Goal: Navigation & Orientation: Find specific page/section

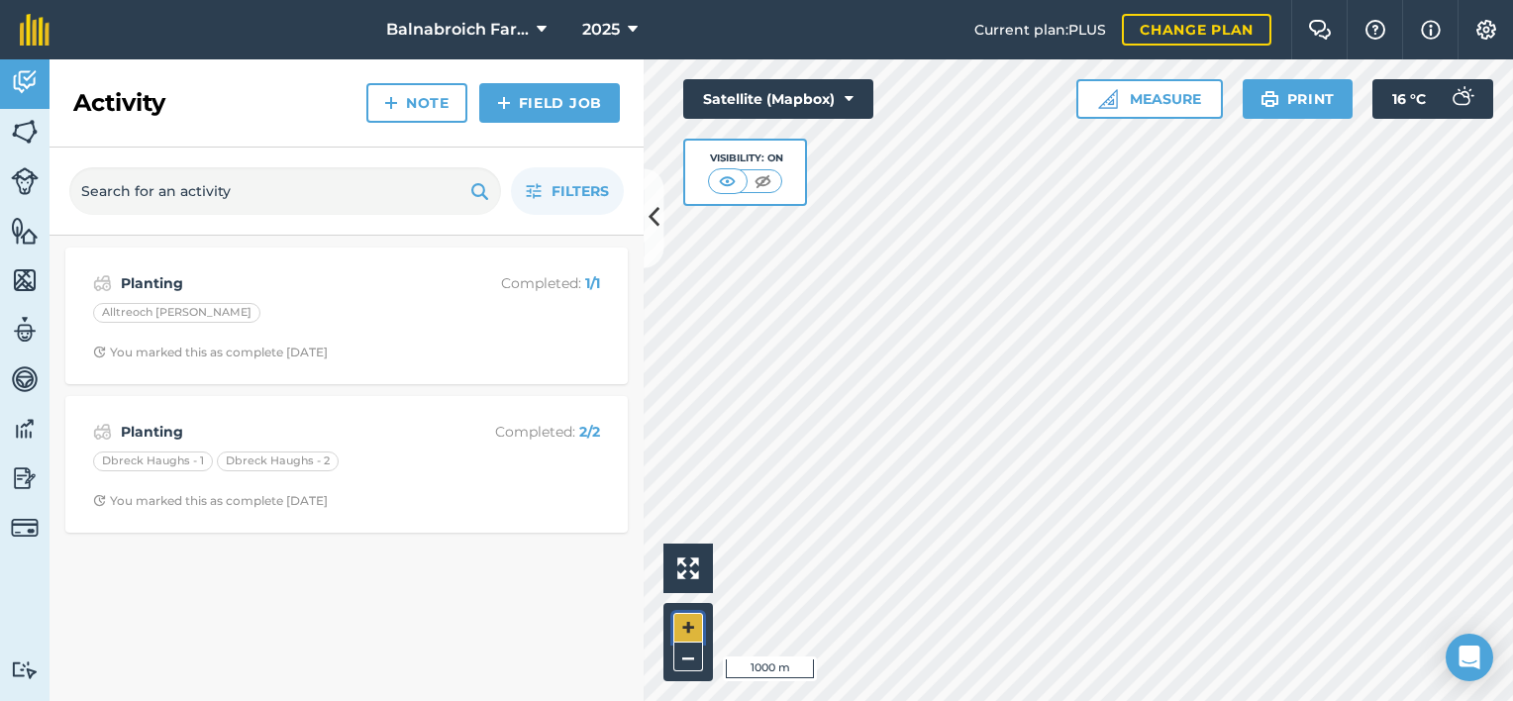
click at [687, 624] on button "+" at bounding box center [688, 628] width 30 height 30
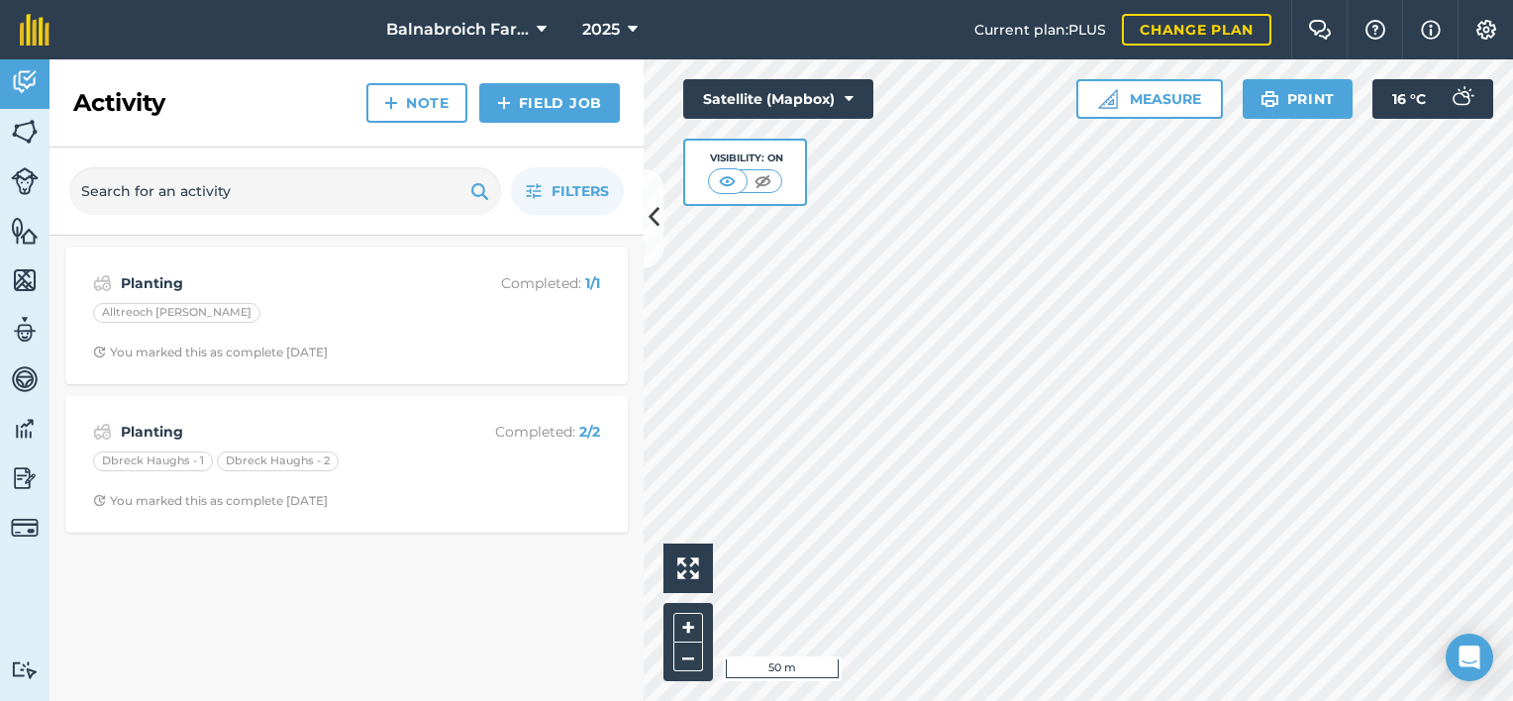
click at [642, 700] on html "Balnabroich Farm 2025 Current plan : PLUS Change plan Farm Chat Help Info Setti…" at bounding box center [756, 350] width 1513 height 701
click at [685, 659] on button "–" at bounding box center [688, 657] width 30 height 29
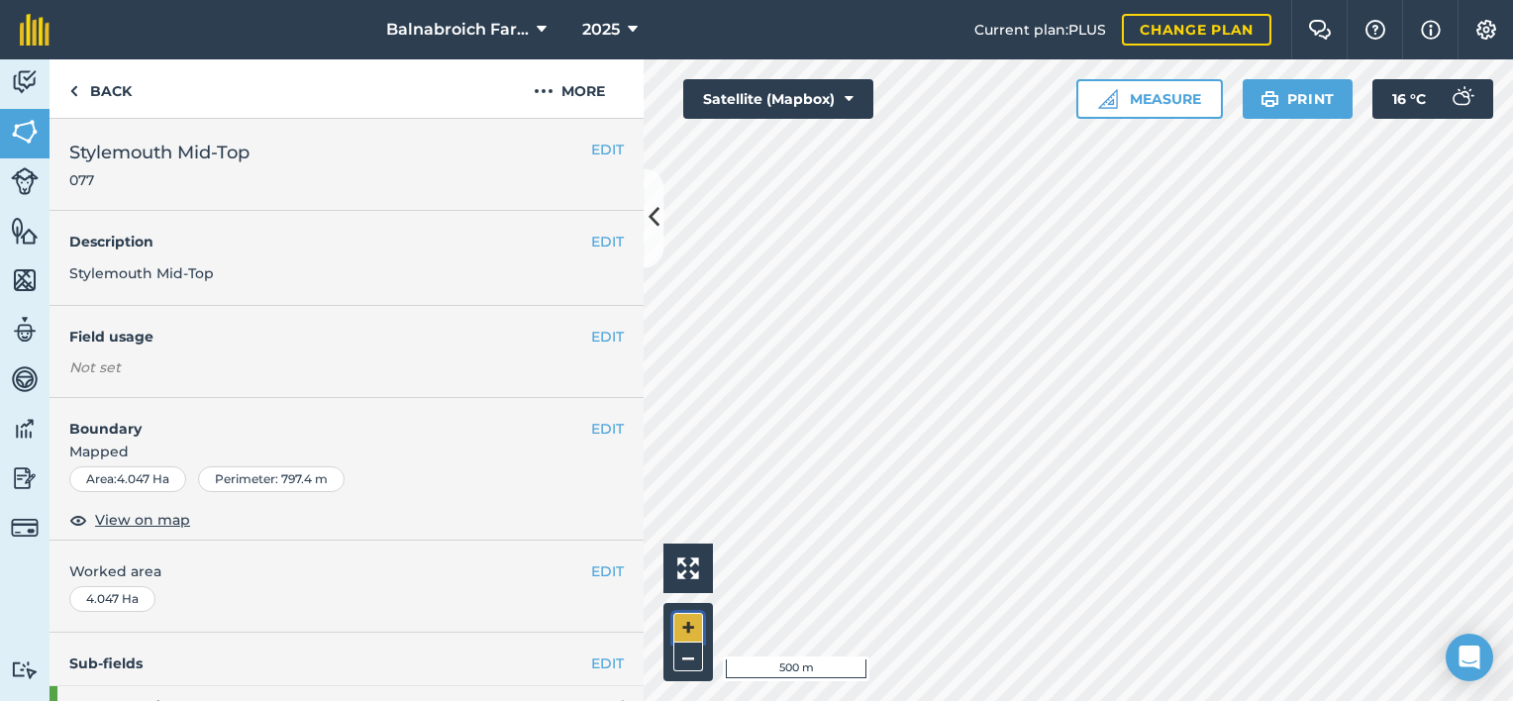
click at [690, 622] on button "+" at bounding box center [688, 628] width 30 height 30
click at [694, 626] on button "+" at bounding box center [688, 628] width 30 height 30
click at [696, 660] on button "–" at bounding box center [688, 657] width 30 height 29
click at [685, 658] on button "–" at bounding box center [688, 657] width 30 height 29
click at [687, 628] on button "+" at bounding box center [688, 628] width 30 height 30
